Goal: Information Seeking & Learning: Learn about a topic

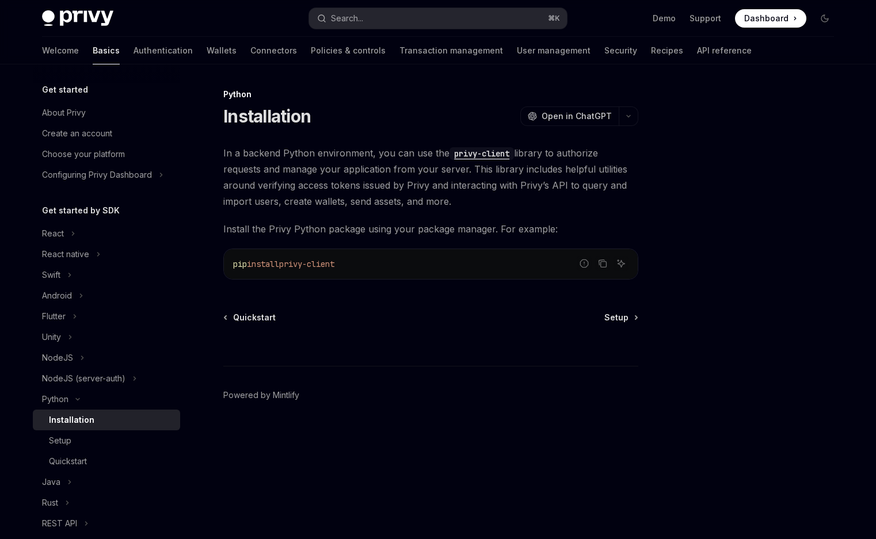
drag, startPoint x: 0, startPoint y: 0, endPoint x: 306, endPoint y: 267, distance: 406.4
click at [306, 267] on span "privy-client" at bounding box center [306, 264] width 55 height 10
click at [363, 267] on code "pip install privy-client" at bounding box center [431, 264] width 396 height 14
copy div "privy-client"
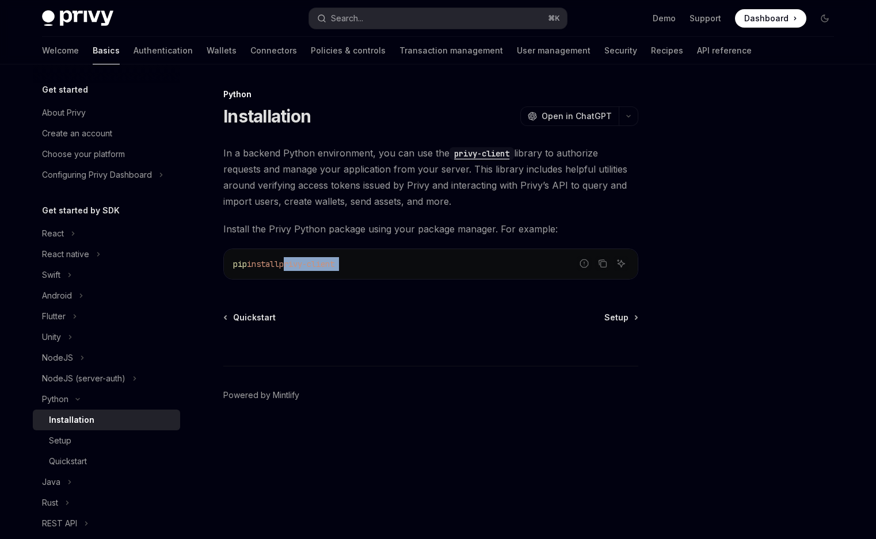
click at [480, 158] on code "privy-client" at bounding box center [482, 153] width 64 height 13
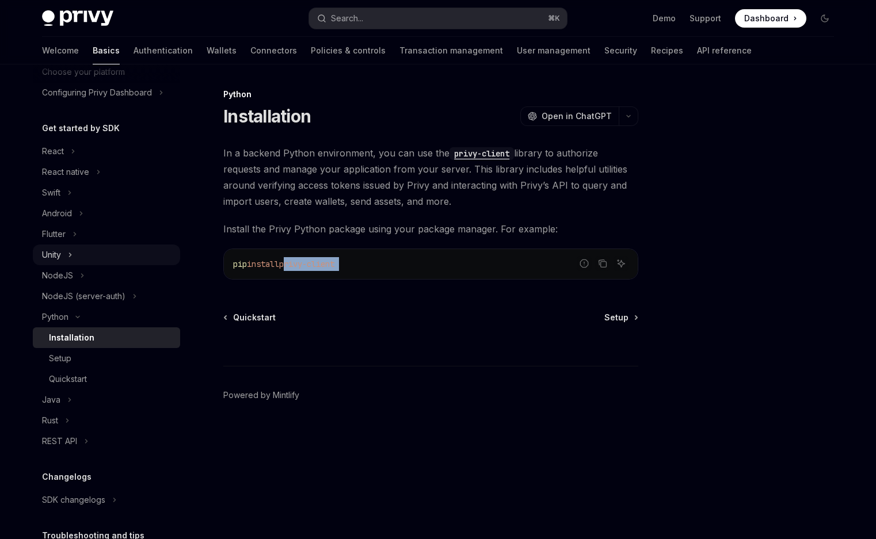
scroll to position [85, 0]
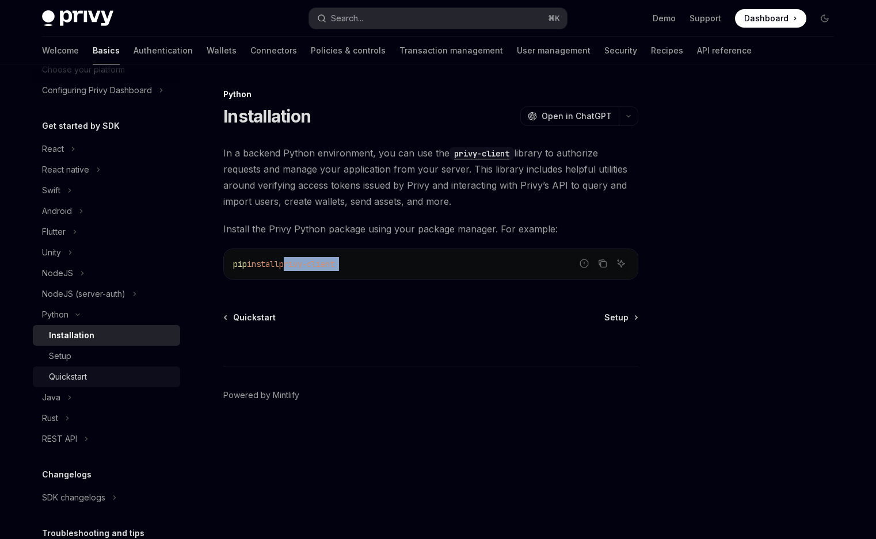
click at [67, 383] on div "Quickstart" at bounding box center [68, 377] width 38 height 14
type textarea "*"
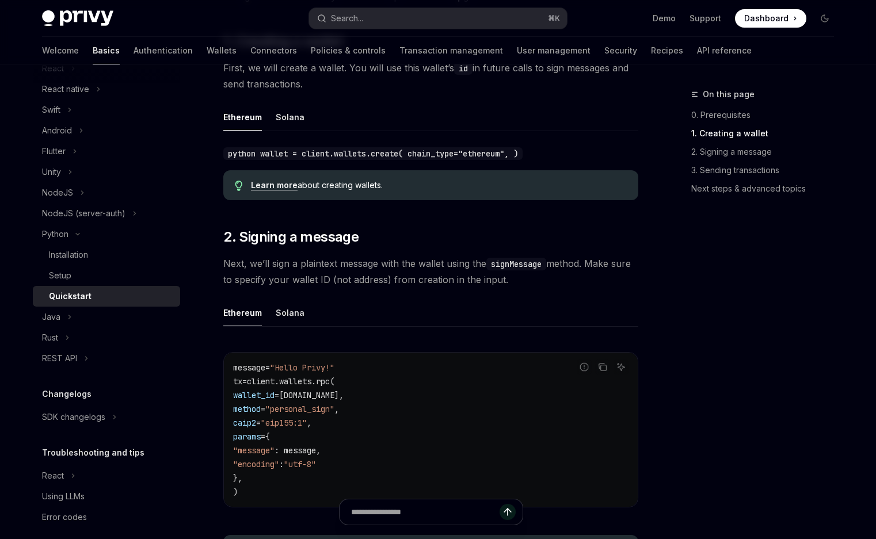
scroll to position [177, 0]
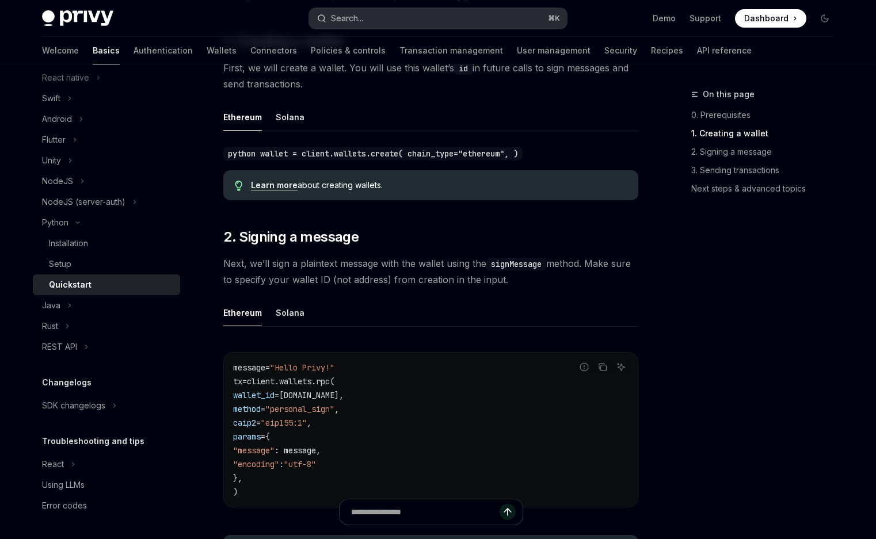
click at [439, 19] on button "Search... ⌘ K" at bounding box center [438, 18] width 258 height 21
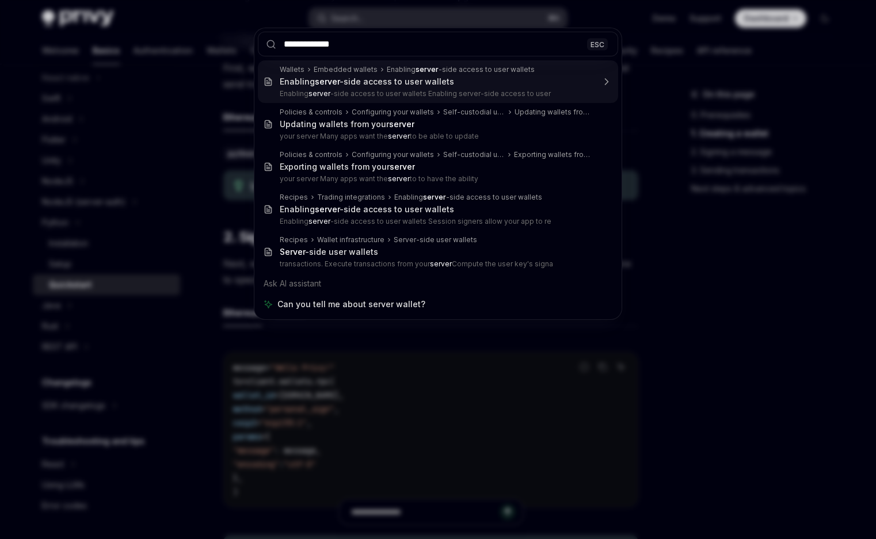
type input "**********"
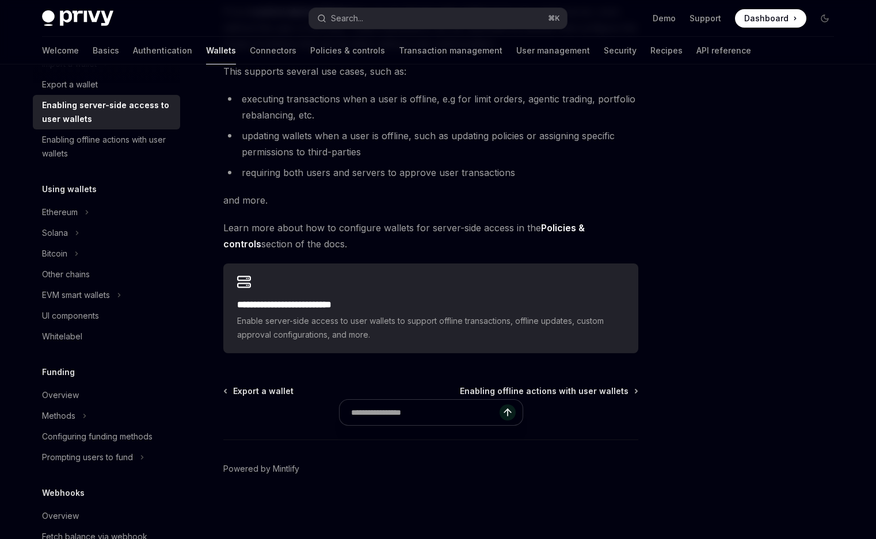
scroll to position [64, 0]
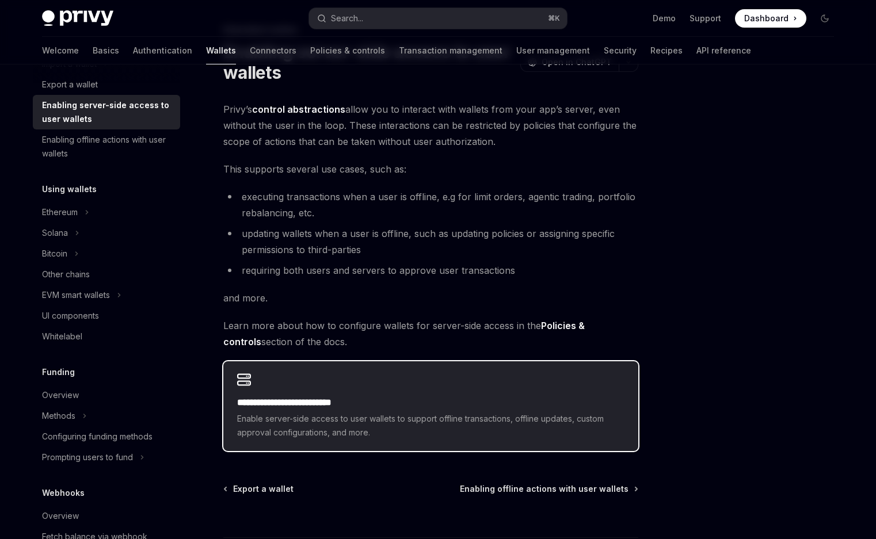
click at [331, 386] on div "**********" at bounding box center [430, 407] width 415 height 90
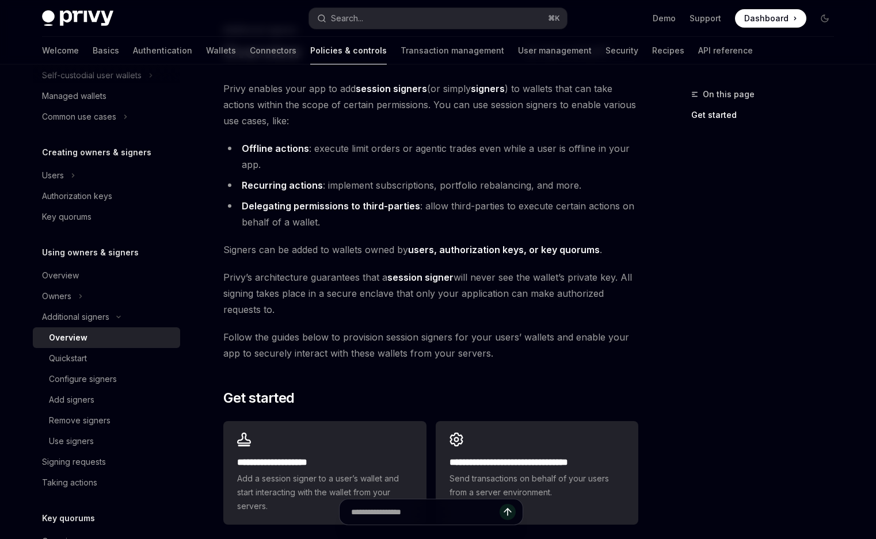
click at [415, 281] on strong "session signer" at bounding box center [420, 278] width 66 height 12
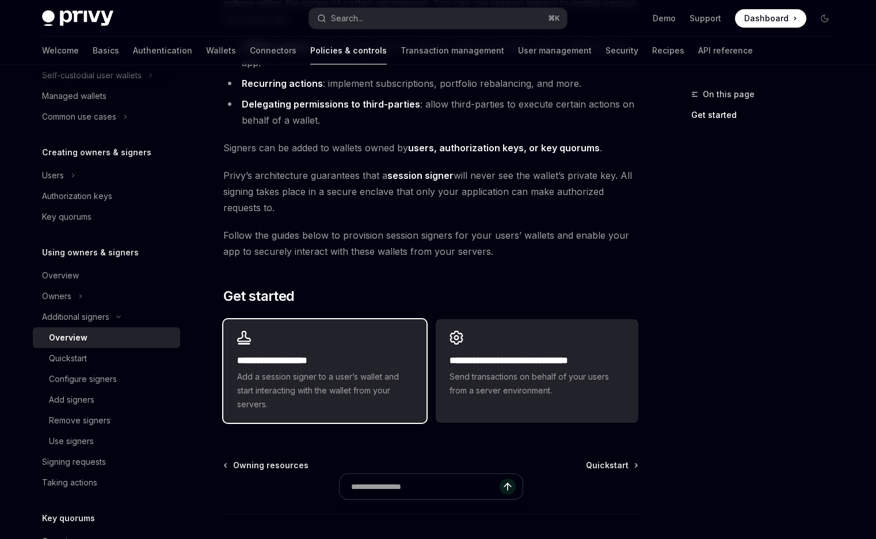
scroll to position [121, 0]
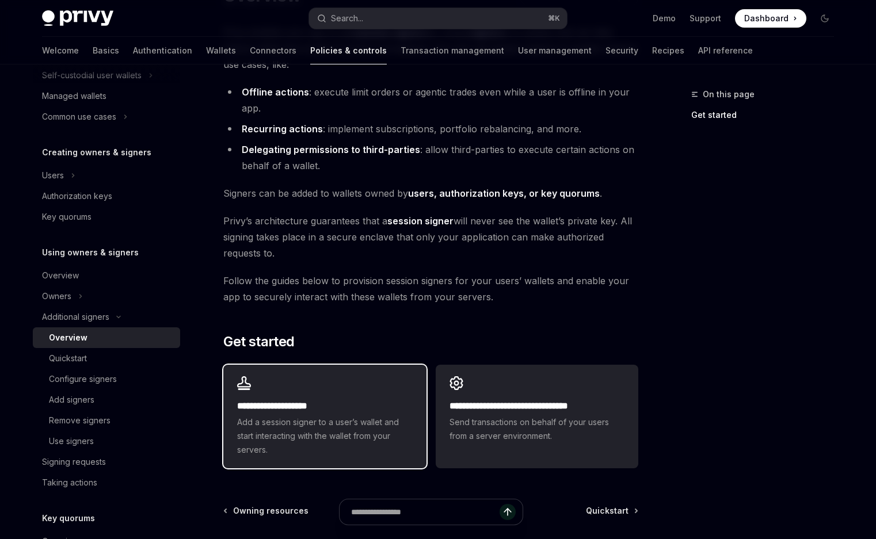
click at [345, 385] on div "**********" at bounding box center [324, 417] width 203 height 104
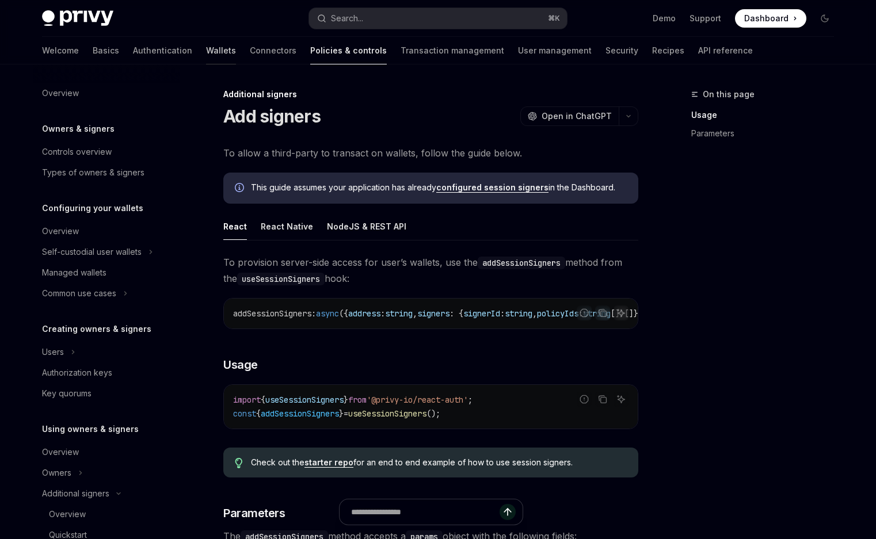
click at [206, 55] on link "Wallets" at bounding box center [221, 51] width 30 height 28
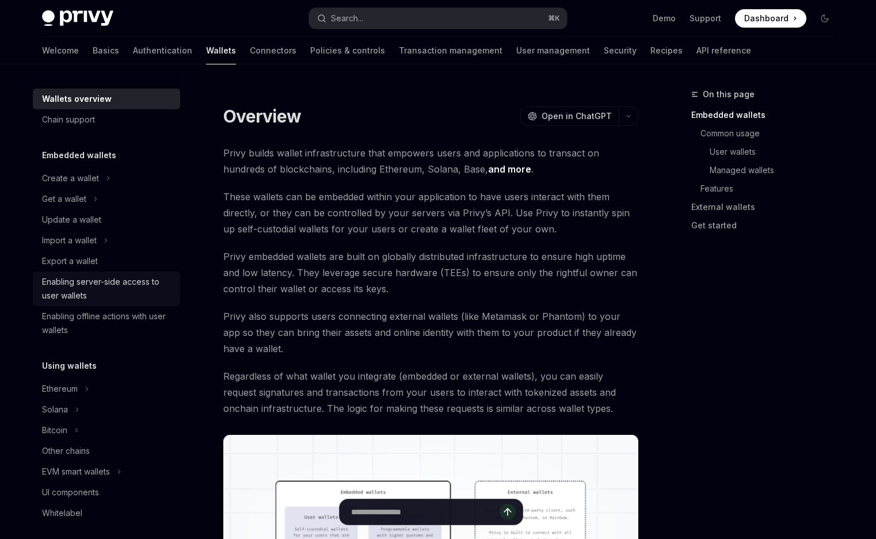
click at [123, 283] on div "Enabling server-side access to user wallets" at bounding box center [107, 289] width 131 height 28
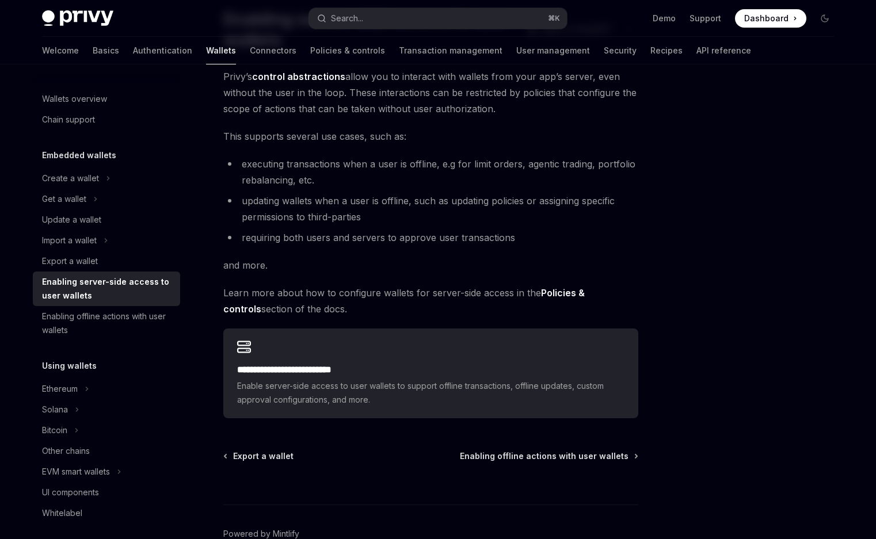
scroll to position [98, 0]
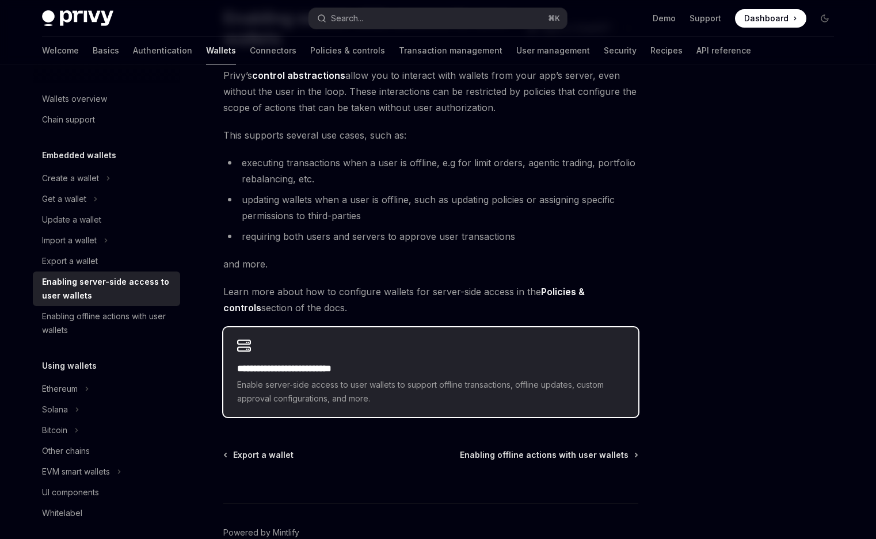
click at [318, 347] on div "**********" at bounding box center [430, 373] width 415 height 90
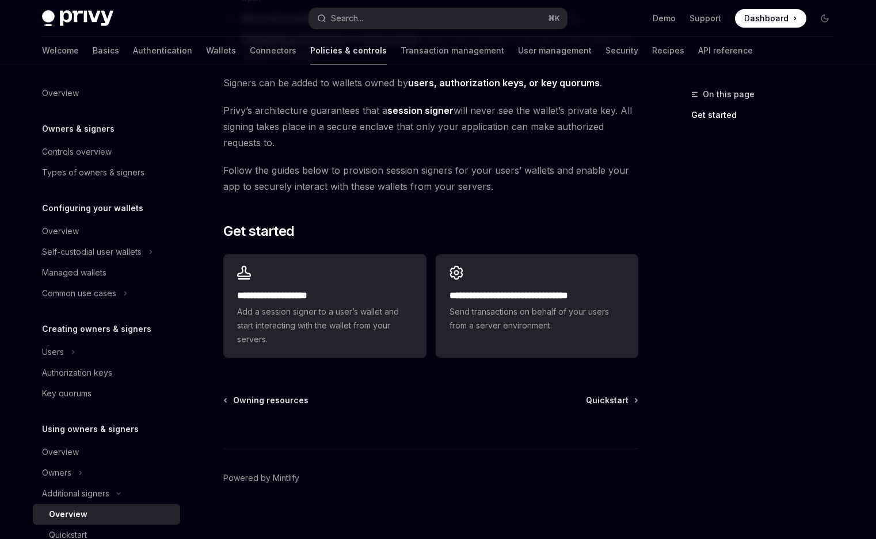
scroll to position [241, 0]
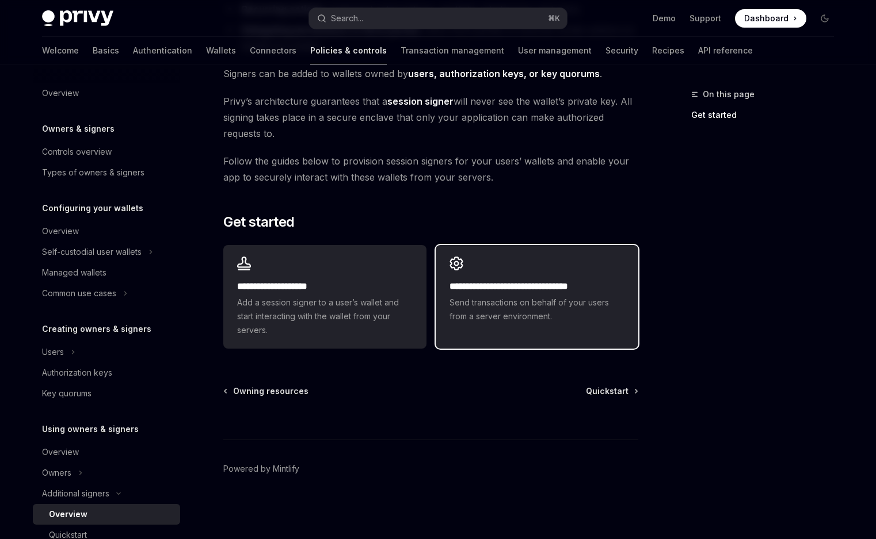
click at [459, 294] on div "**********" at bounding box center [537, 302] width 175 height 44
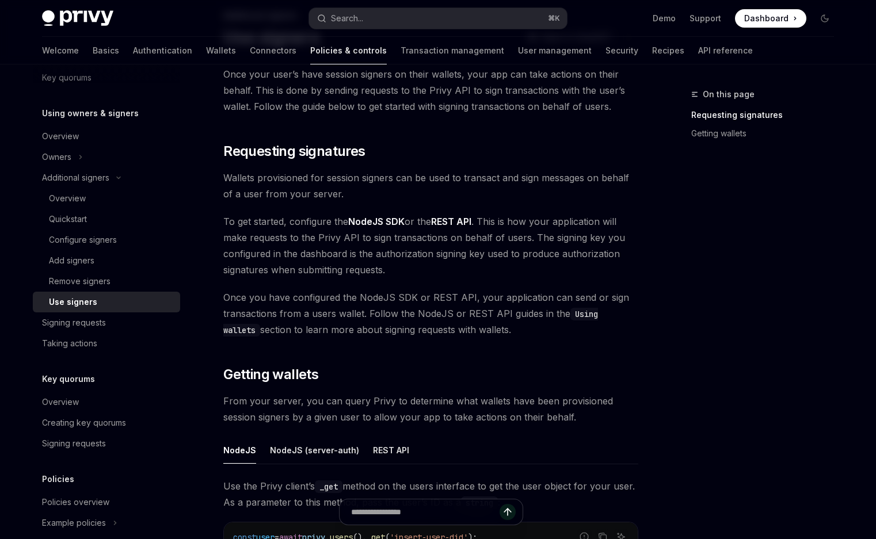
scroll to position [82, 0]
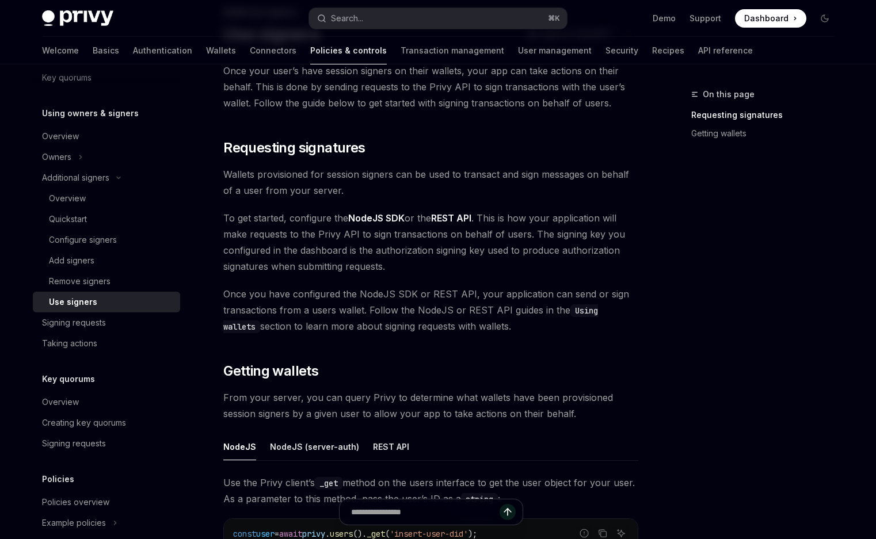
click at [454, 222] on link "REST API" at bounding box center [451, 218] width 40 height 12
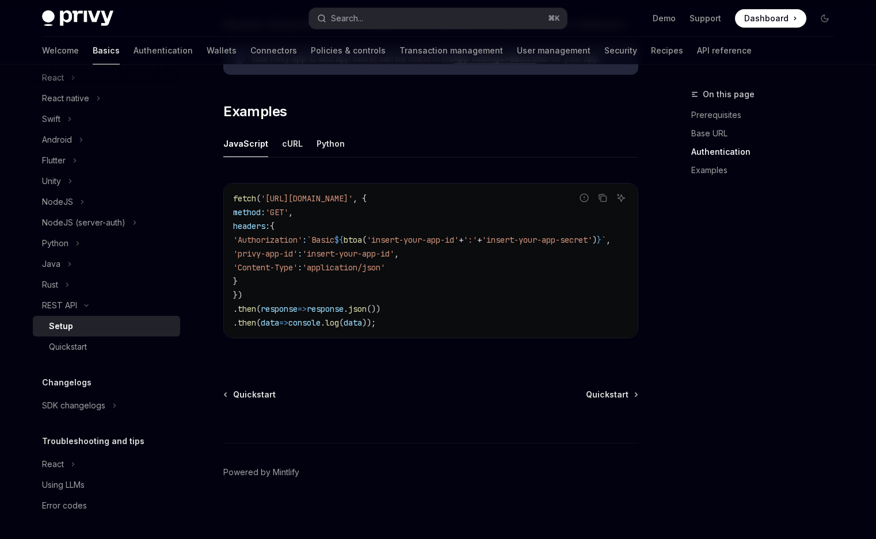
scroll to position [571, 0]
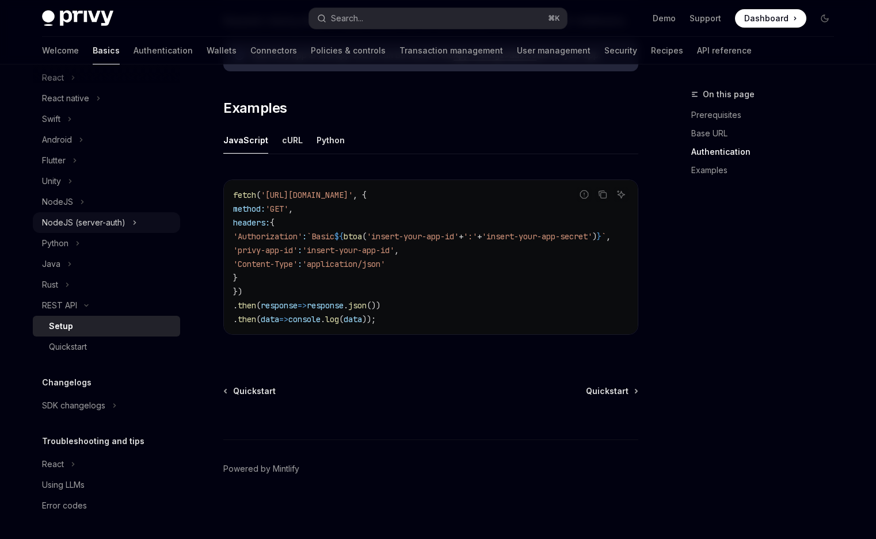
click at [113, 218] on div "NodeJS (server-auth)" at bounding box center [83, 223] width 83 height 14
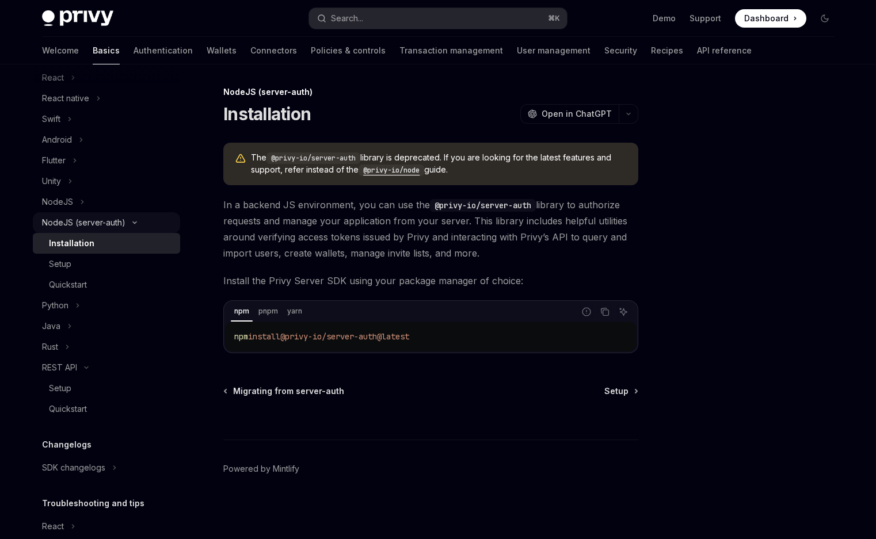
scroll to position [2, 0]
click at [389, 169] on code "@privy-io/node" at bounding box center [392, 171] width 66 height 12
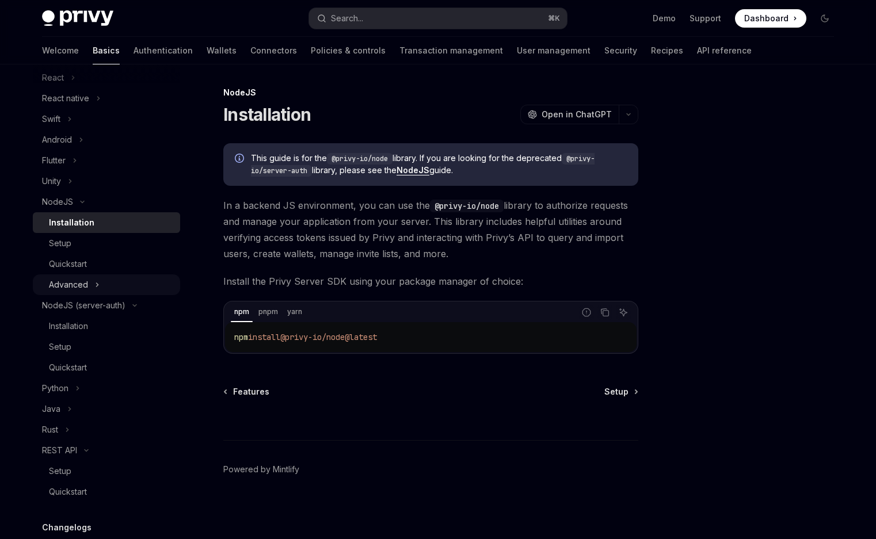
click at [78, 288] on div "Advanced" at bounding box center [68, 285] width 39 height 14
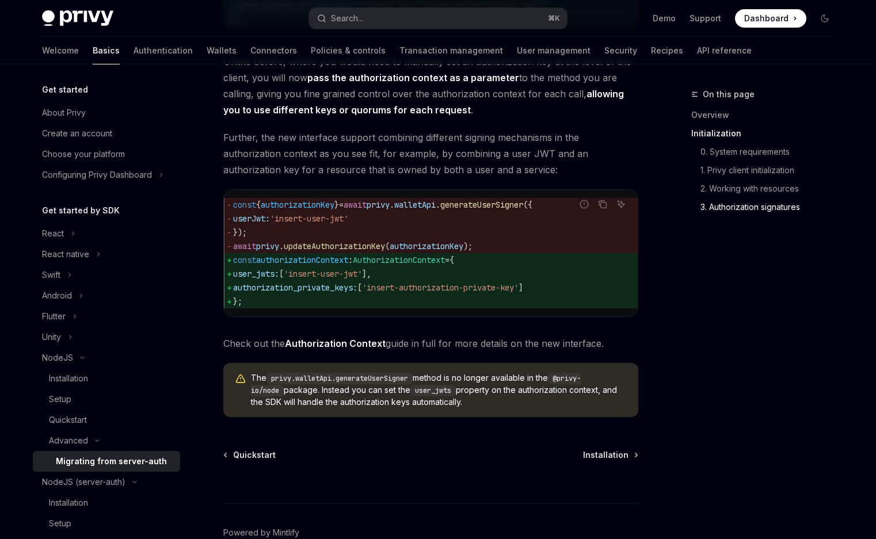
scroll to position [1379, 0]
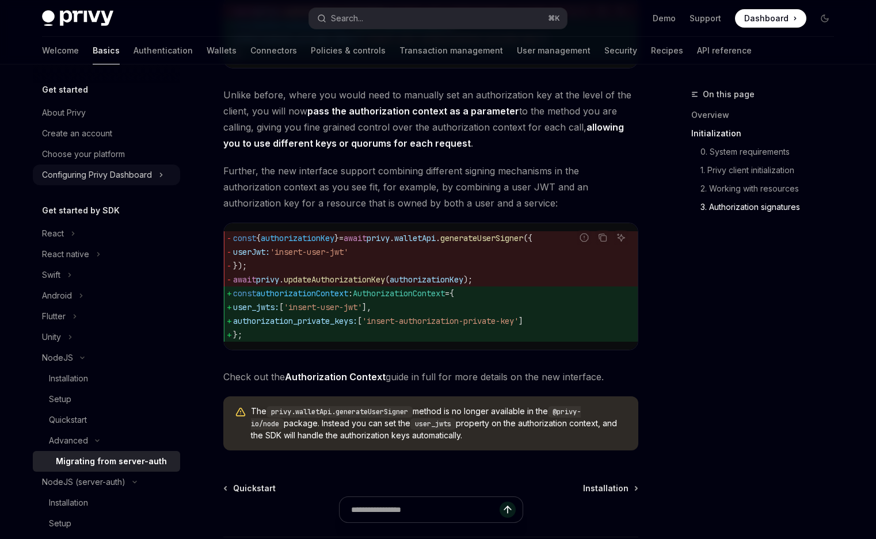
click at [107, 174] on div "Configuring Privy Dashboard" at bounding box center [97, 175] width 110 height 14
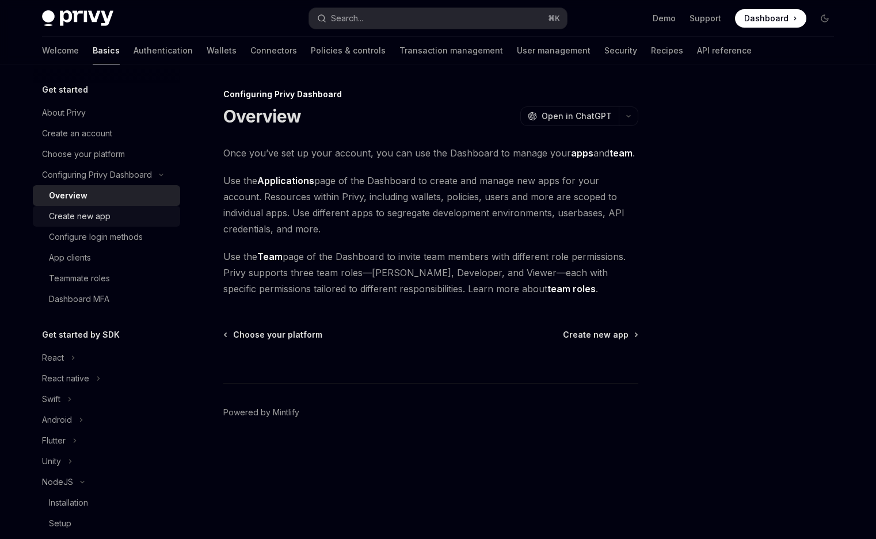
click at [88, 219] on div "Create new app" at bounding box center [80, 217] width 62 height 14
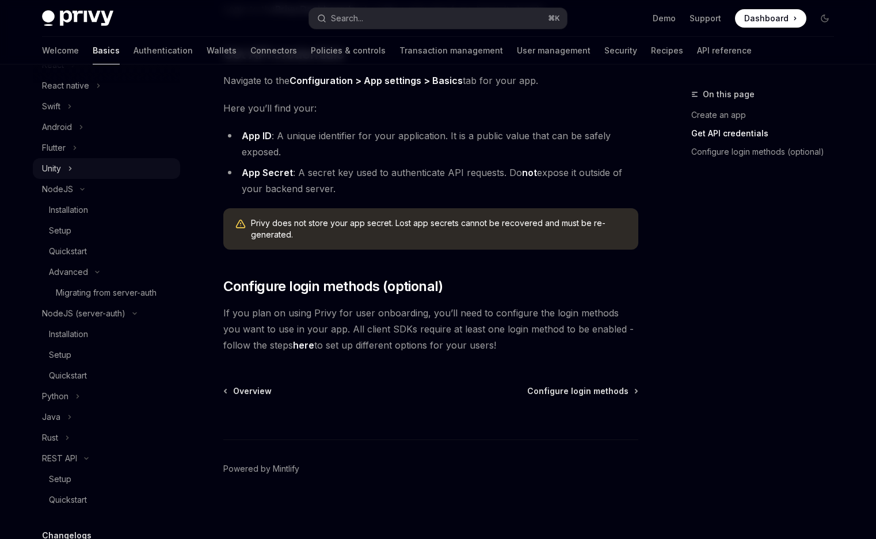
scroll to position [295, 0]
click at [62, 389] on div "Python" at bounding box center [55, 394] width 26 height 14
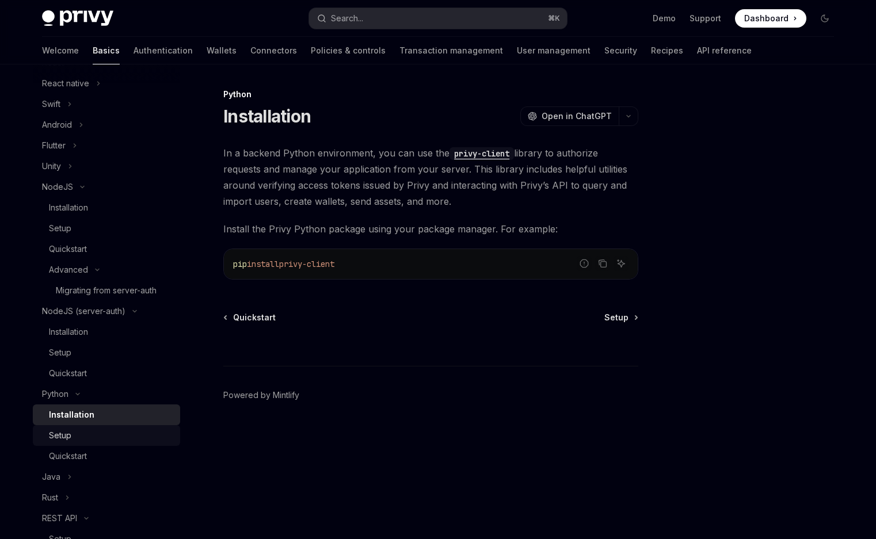
click at [61, 436] on div "Setup" at bounding box center [60, 436] width 22 height 14
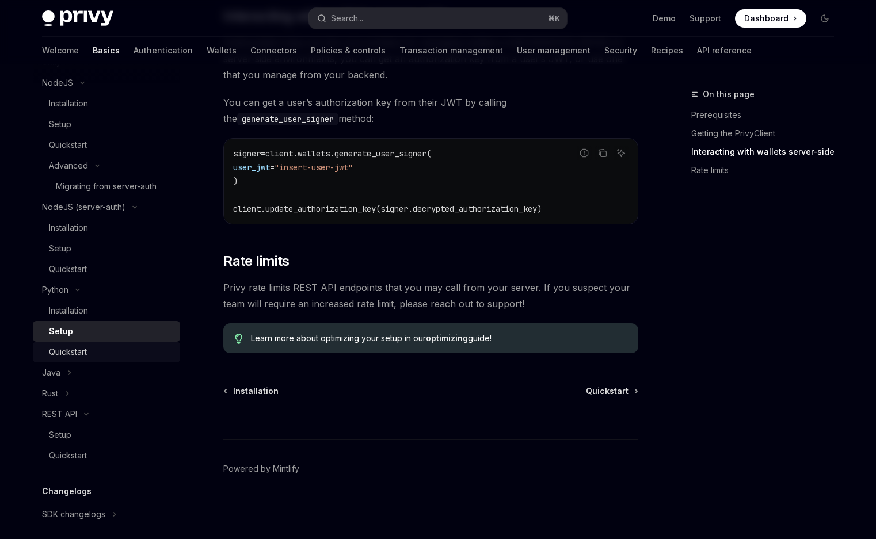
scroll to position [411, 0]
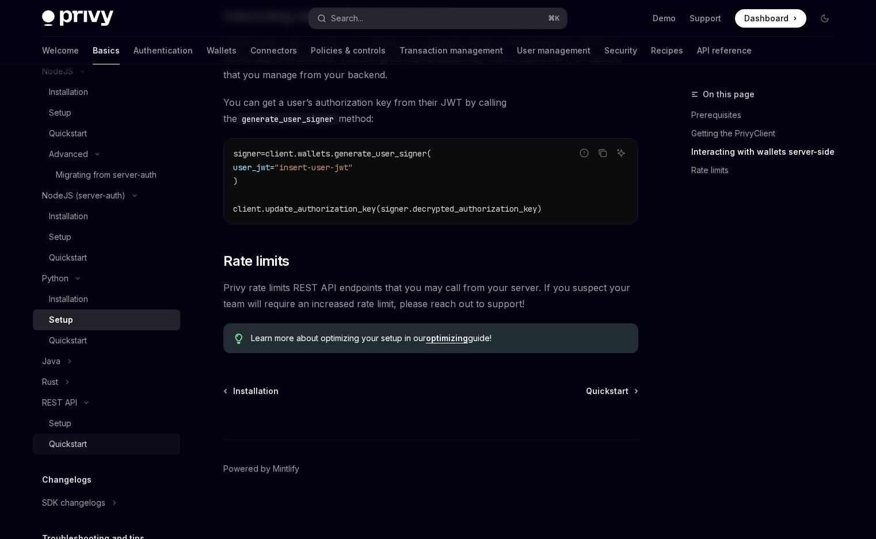
click at [64, 439] on div "Quickstart" at bounding box center [68, 445] width 38 height 14
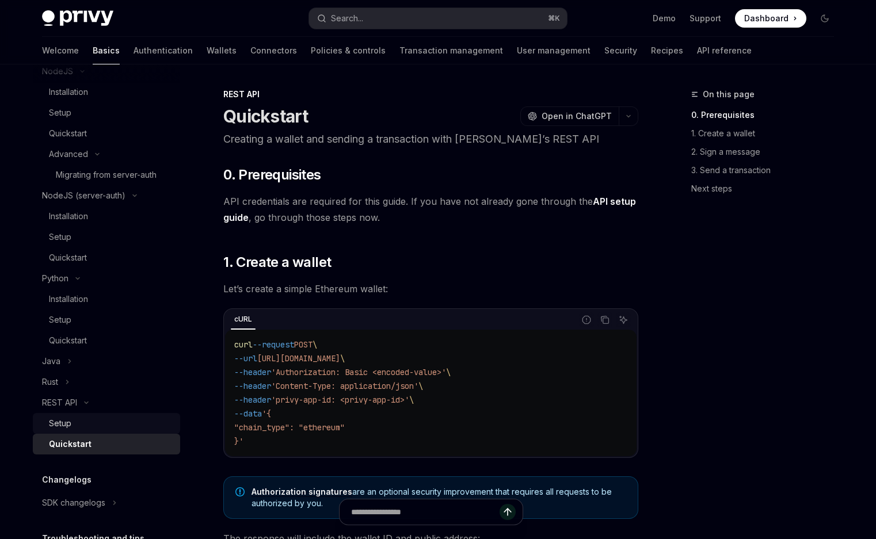
click at [74, 427] on div "Setup" at bounding box center [111, 424] width 124 height 14
type textarea "*"
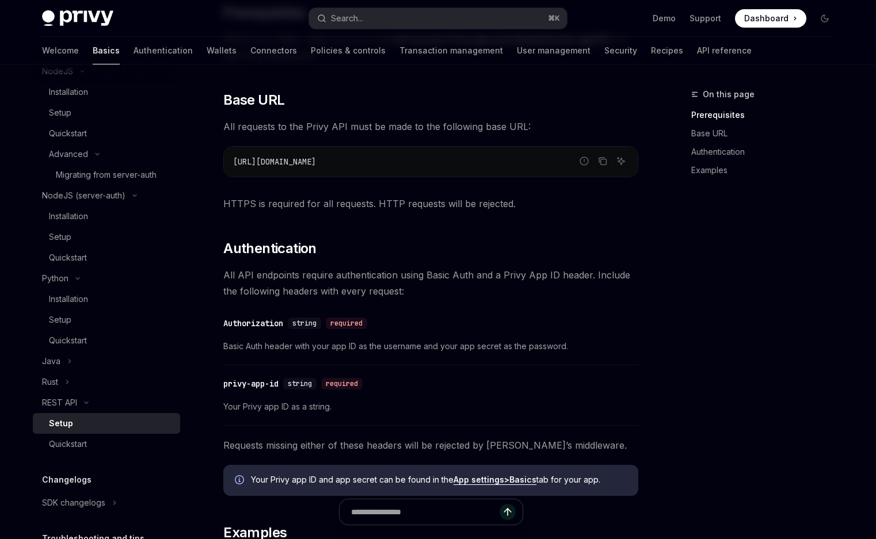
scroll to position [193, 0]
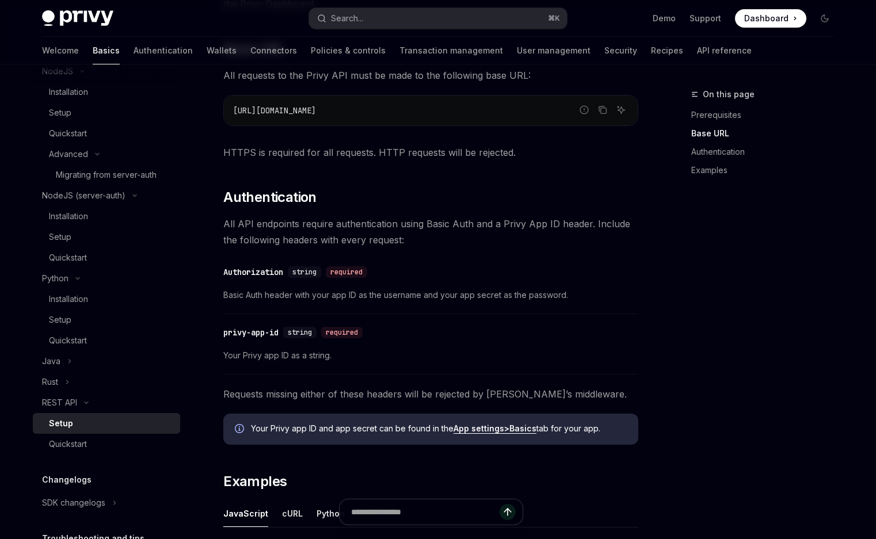
click at [316, 111] on span "[URL][DOMAIN_NAME]" at bounding box center [274, 110] width 83 height 10
copy div "[URL][DOMAIN_NAME]"
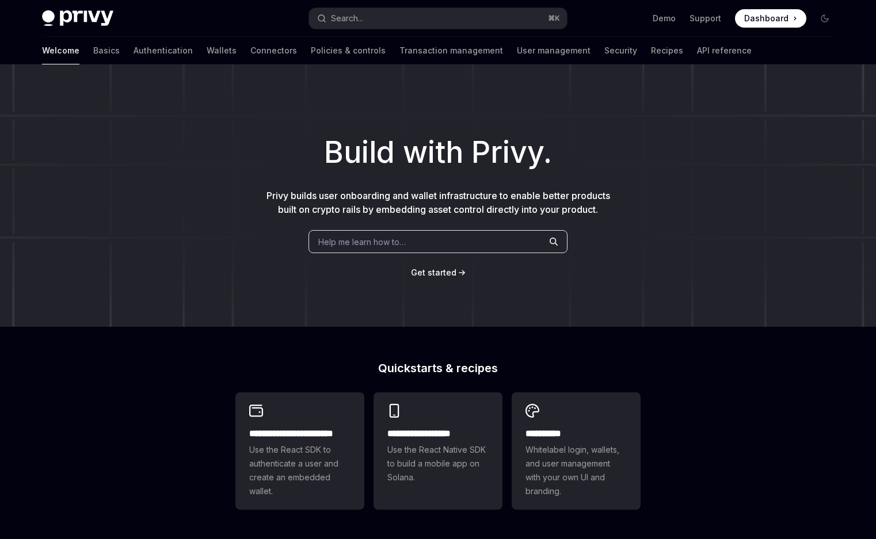
click at [382, 241] on span "Help me learn how to…" at bounding box center [362, 242] width 88 height 12
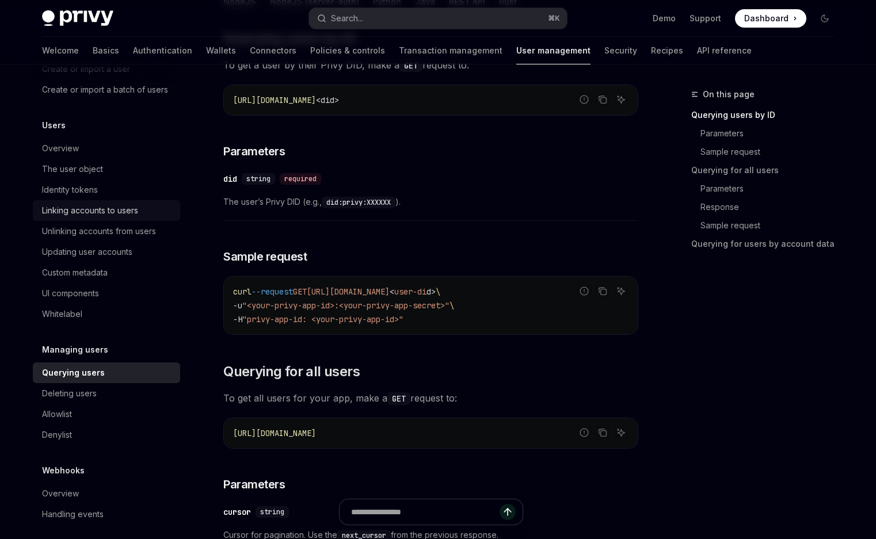
scroll to position [112, 0]
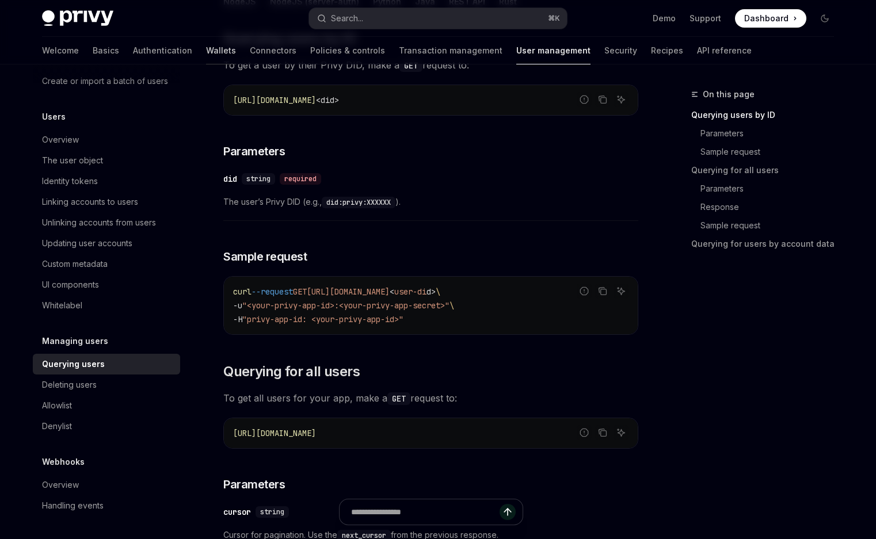
click at [206, 44] on link "Wallets" at bounding box center [221, 51] width 30 height 28
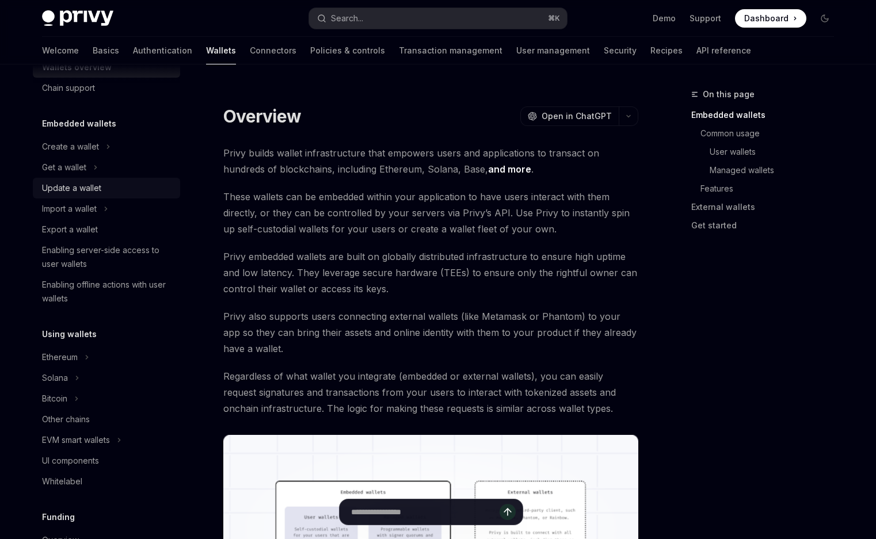
scroll to position [33, 0]
click at [92, 250] on div "Enabling server-side access to user wallets" at bounding box center [107, 256] width 131 height 28
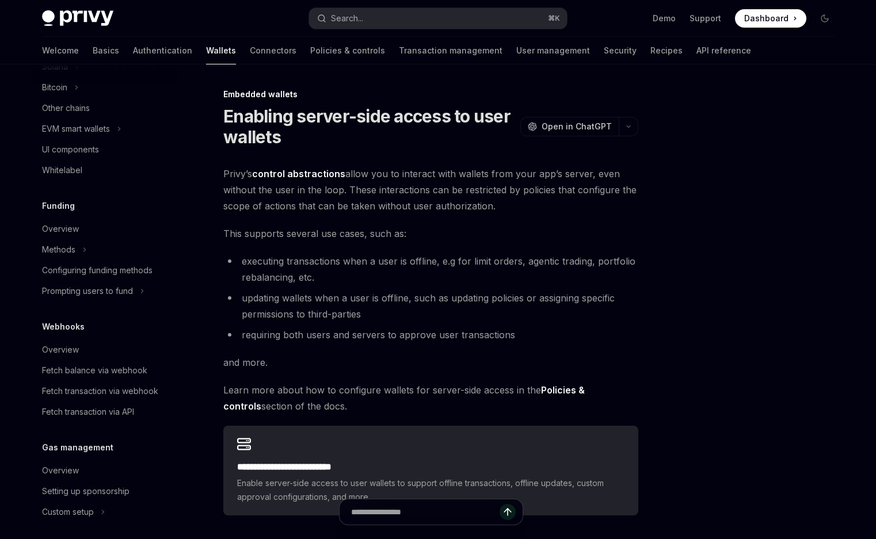
scroll to position [344, 0]
click at [68, 253] on div "Methods" at bounding box center [58, 249] width 33 height 14
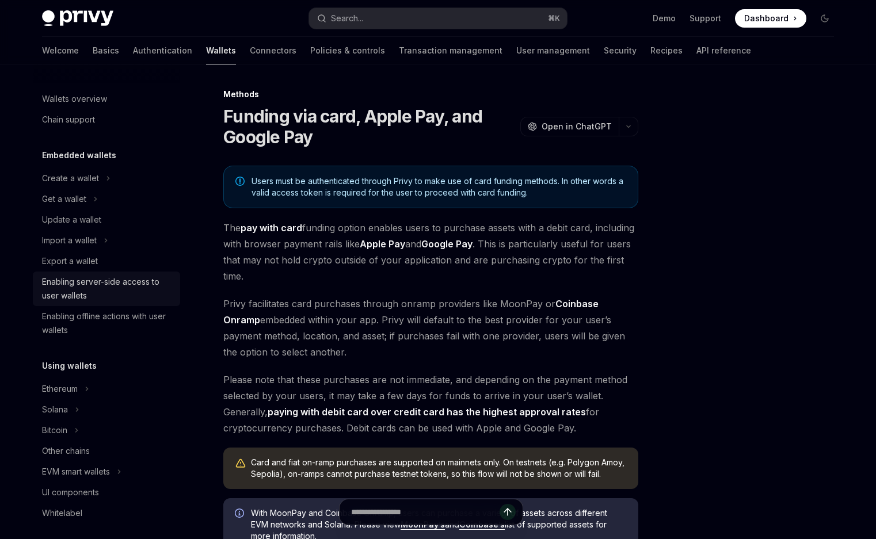
click at [95, 287] on div "Enabling server-side access to user wallets" at bounding box center [107, 289] width 131 height 28
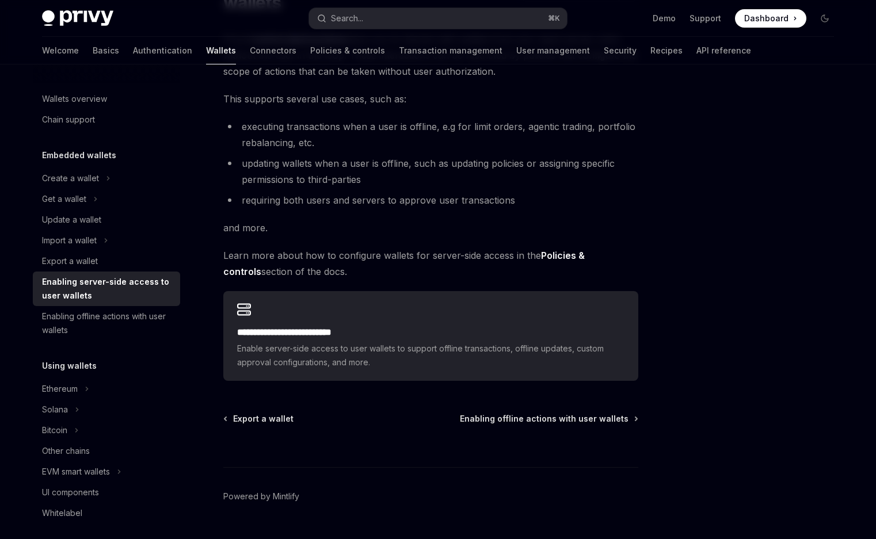
scroll to position [162, 0]
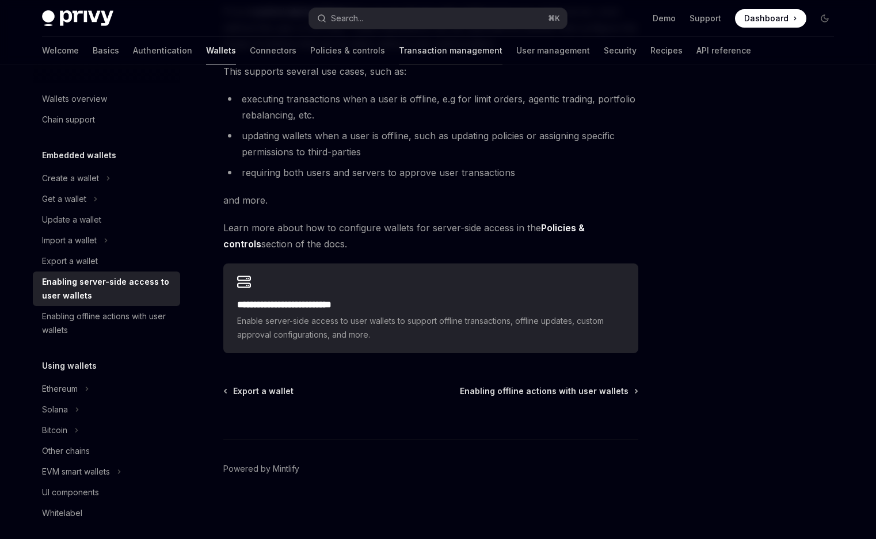
click at [399, 52] on link "Transaction management" at bounding box center [451, 51] width 104 height 28
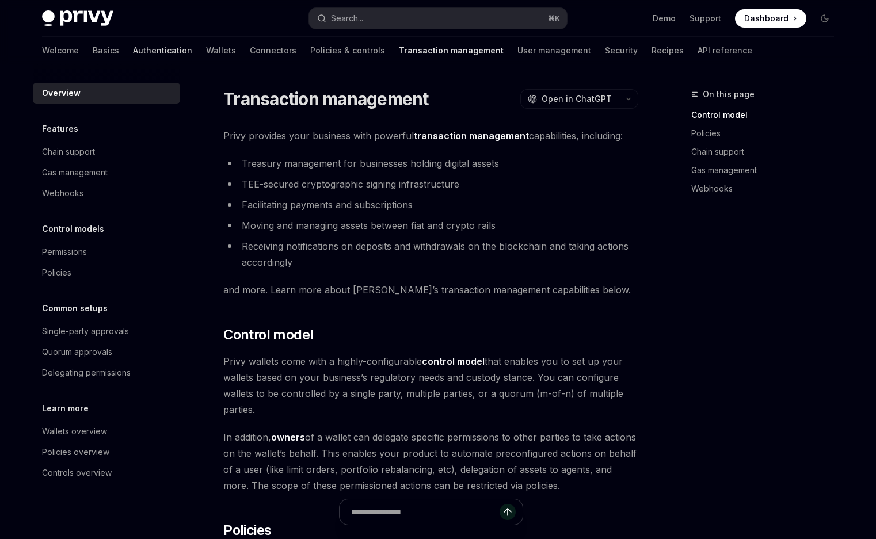
click at [133, 52] on link "Authentication" at bounding box center [162, 51] width 59 height 28
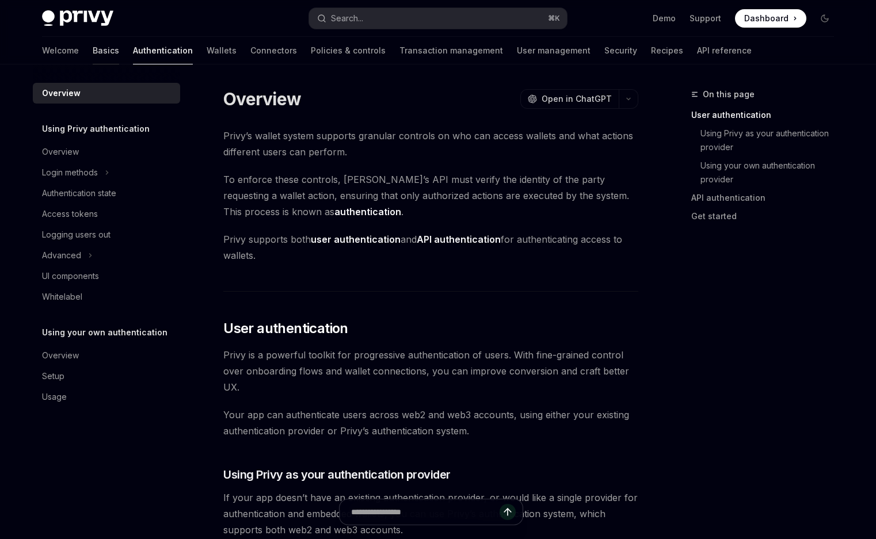
click at [93, 52] on link "Basics" at bounding box center [106, 51] width 26 height 28
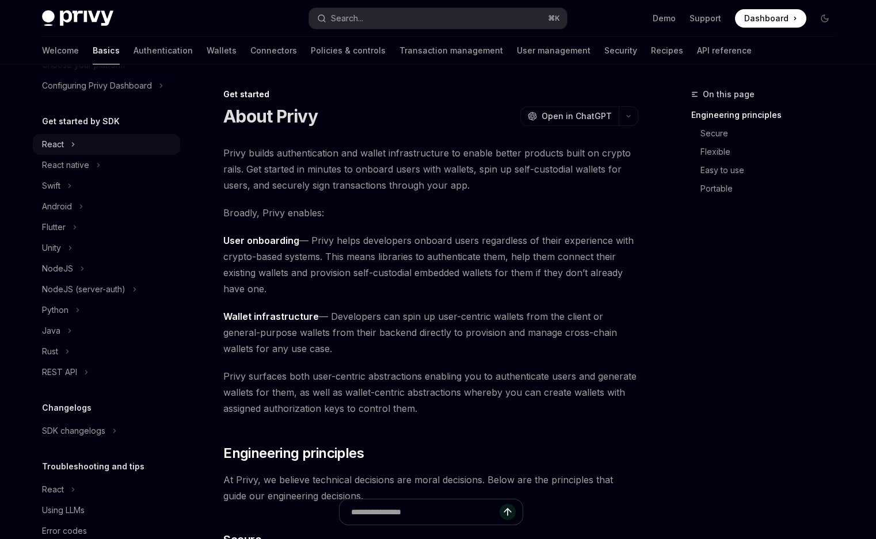
scroll to position [104, 0]
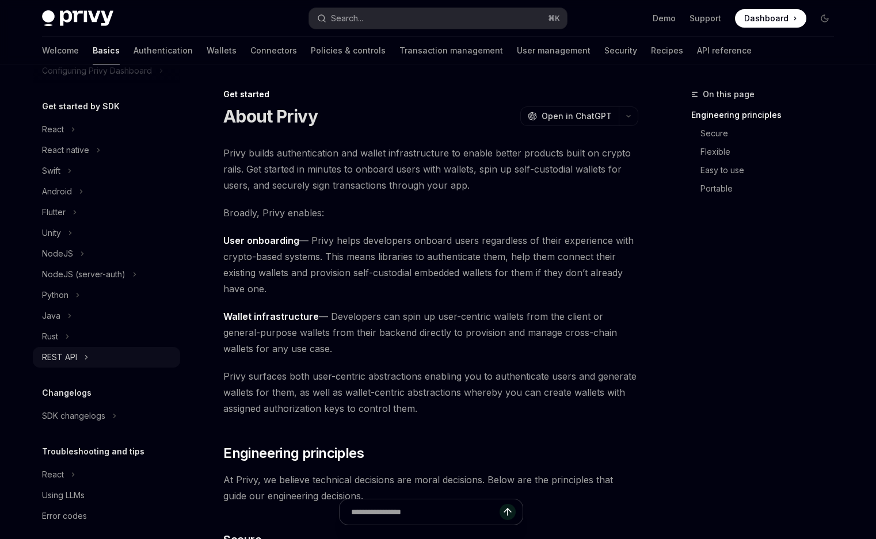
click at [63, 362] on div "REST API" at bounding box center [59, 358] width 35 height 14
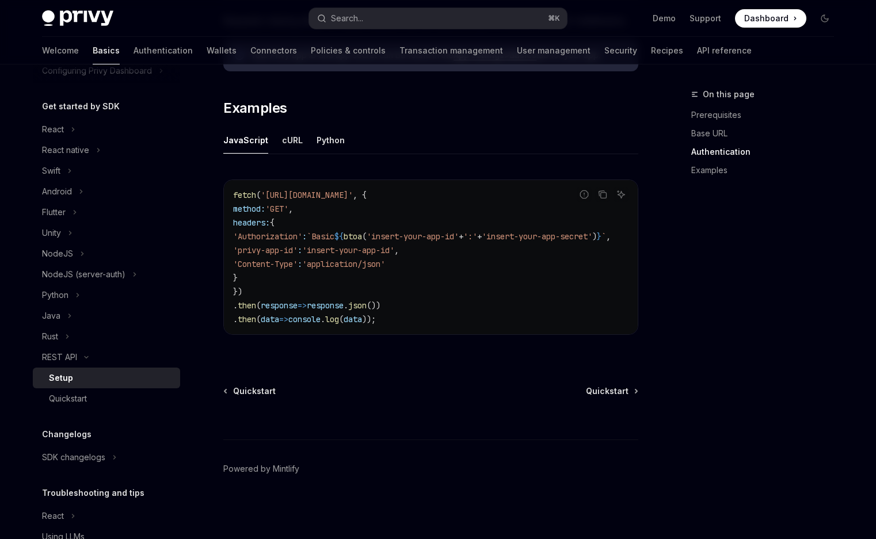
scroll to position [156, 0]
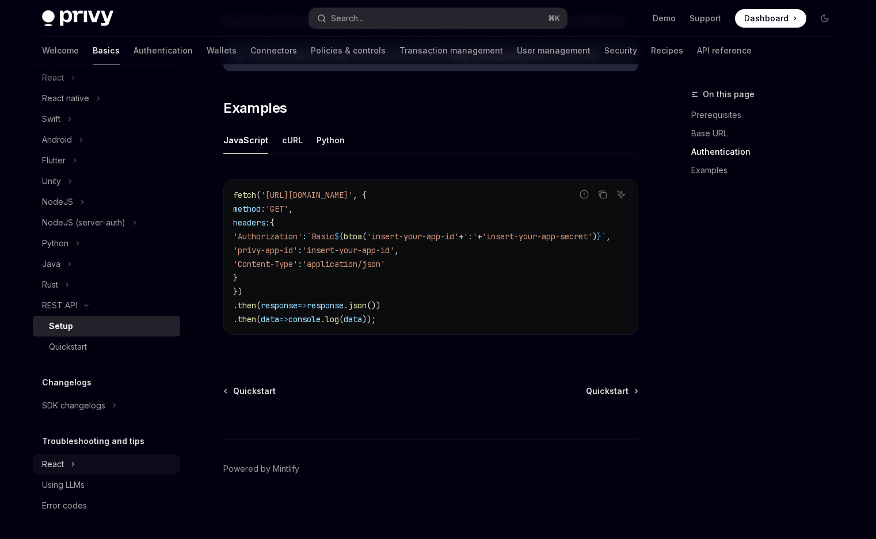
click at [66, 466] on button "React" at bounding box center [106, 464] width 147 height 21
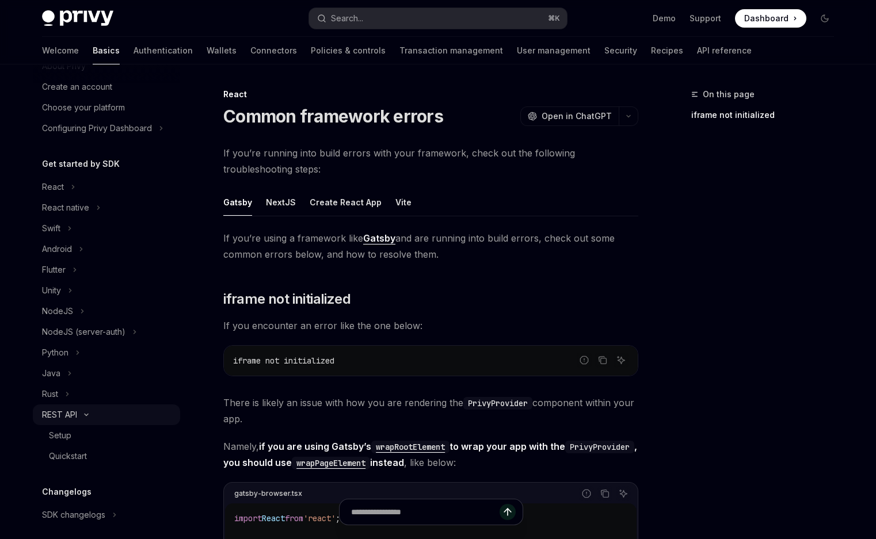
scroll to position [43, 0]
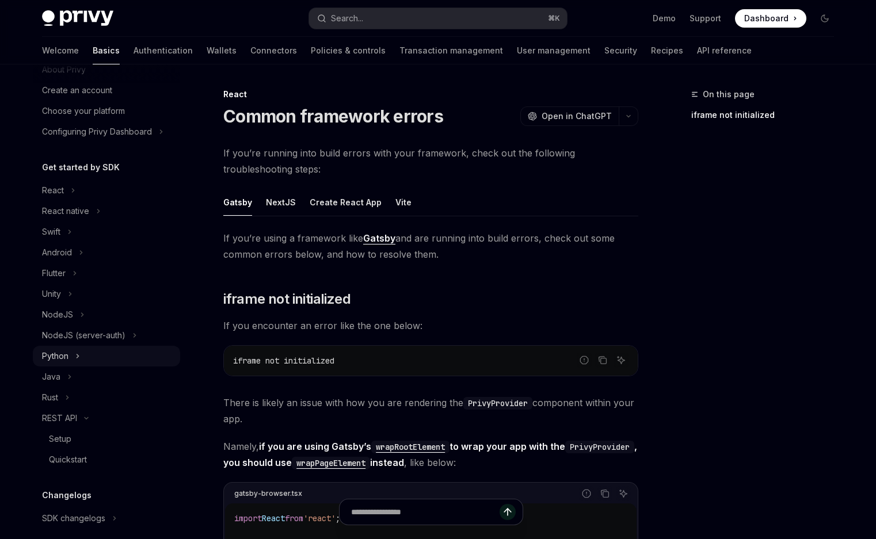
click at [59, 362] on div "Python" at bounding box center [55, 356] width 26 height 14
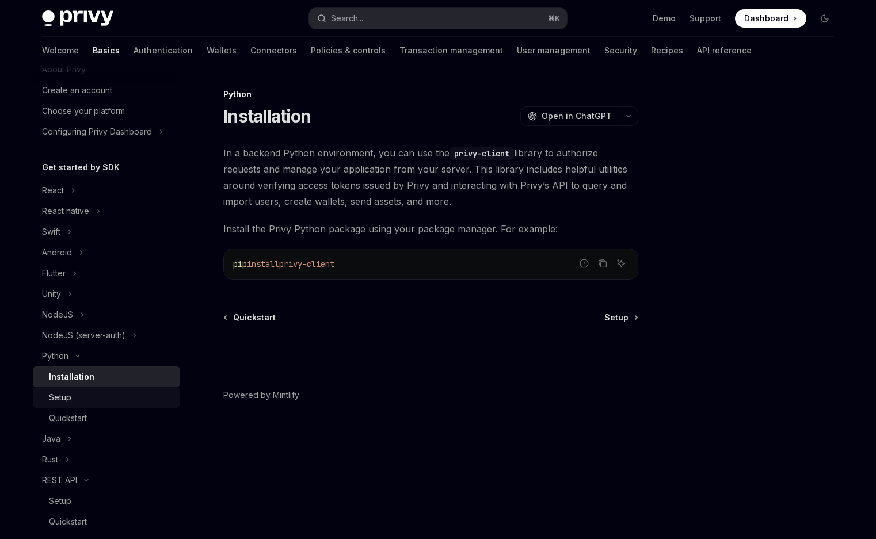
click at [62, 392] on div "Setup" at bounding box center [60, 398] width 22 height 14
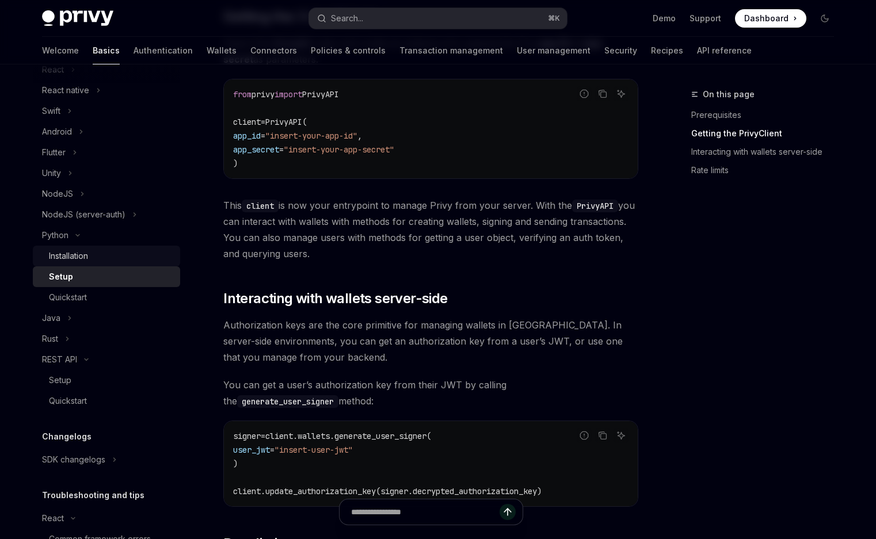
scroll to position [165, 0]
click at [86, 399] on div "Quickstart" at bounding box center [68, 401] width 38 height 14
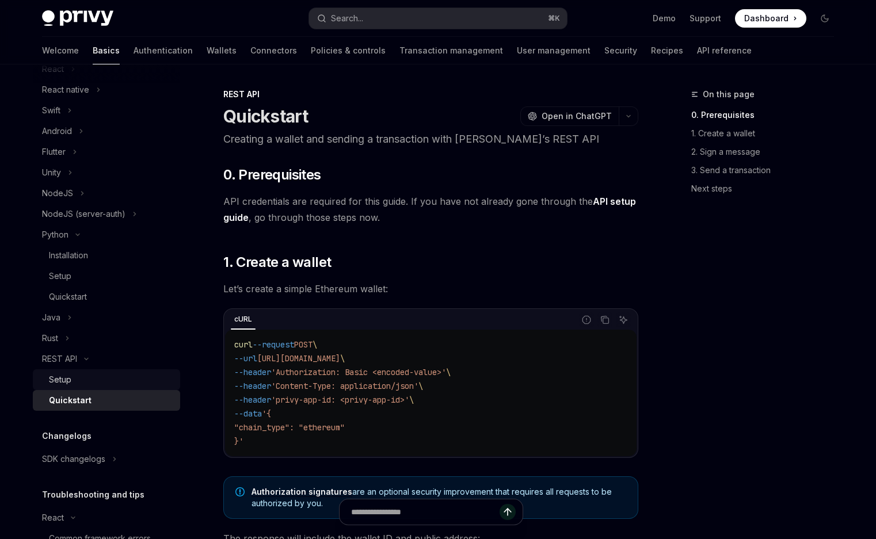
click at [83, 378] on div "Setup" at bounding box center [111, 380] width 124 height 14
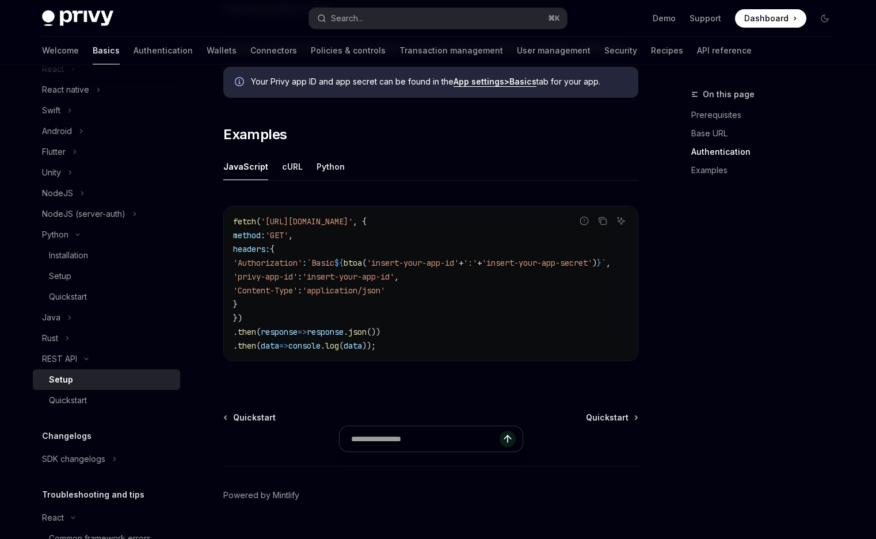
scroll to position [571, 0]
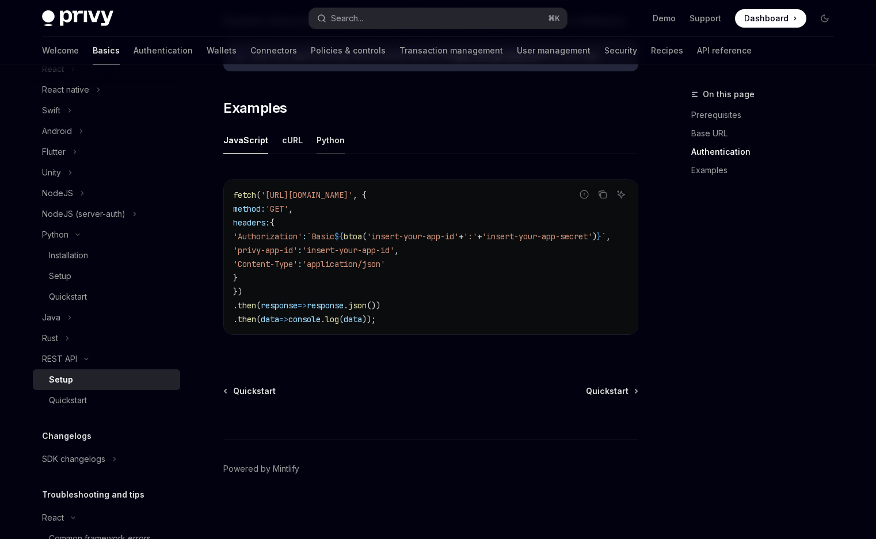
click at [334, 129] on button "Python" at bounding box center [331, 140] width 28 height 27
type textarea "*"
